Goal: Check status: Check status

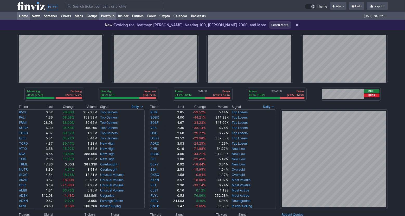
click at [114, 16] on link "Portfolio" at bounding box center [107, 16] width 17 height 8
click at [113, 16] on link "Portfolio" at bounding box center [107, 16] width 17 height 8
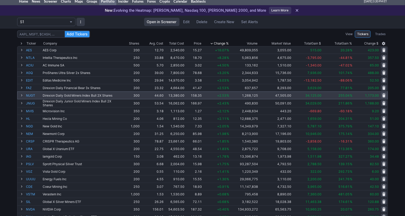
scroll to position [33, 0]
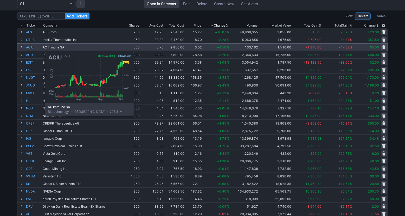
click at [32, 49] on link "ACIU" at bounding box center [34, 46] width 16 height 7
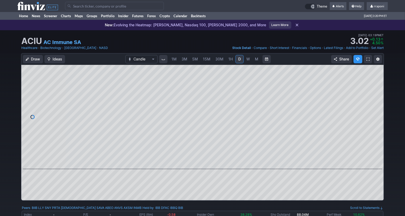
click at [249, 58] on span "W" at bounding box center [248, 59] width 4 height 4
click at [254, 59] on link "M" at bounding box center [257, 59] width 8 height 8
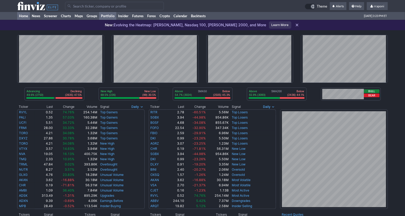
click at [116, 18] on link "Portfolio" at bounding box center [107, 16] width 17 height 8
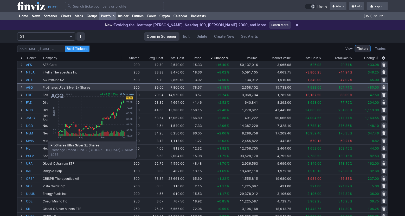
click at [35, 87] on link "AGQ" at bounding box center [34, 87] width 16 height 7
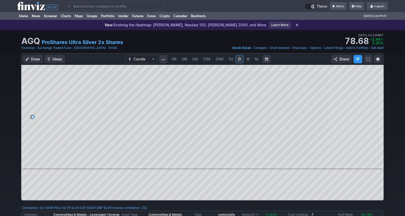
click at [255, 60] on span "M" at bounding box center [257, 58] width 4 height 5
click at [249, 60] on span "W" at bounding box center [248, 59] width 4 height 4
click at [253, 60] on link "M" at bounding box center [257, 59] width 8 height 8
click at [115, 16] on link "Portfolio" at bounding box center [107, 16] width 17 height 8
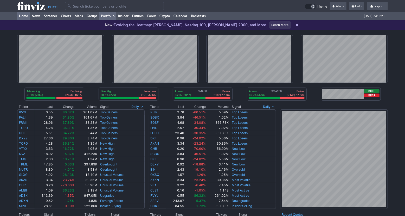
click at [114, 16] on link "Portfolio" at bounding box center [107, 16] width 17 height 8
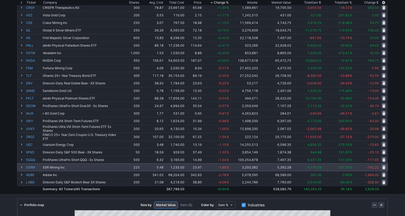
scroll to position [184, 0]
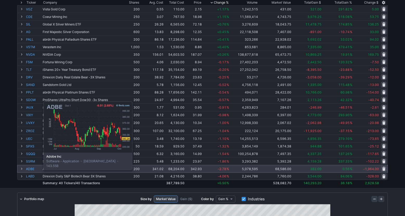
click at [30, 169] on link "ADBE" at bounding box center [34, 168] width 16 height 7
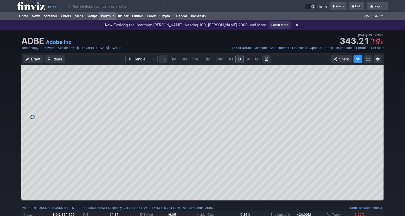
click at [114, 13] on link "Portfolio" at bounding box center [107, 16] width 17 height 8
